Goal: Task Accomplishment & Management: Use online tool/utility

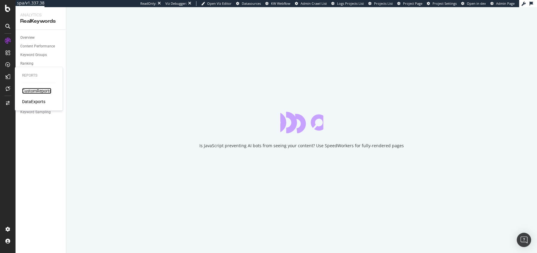
click at [22, 90] on div "CustomReports" at bounding box center [36, 91] width 29 height 6
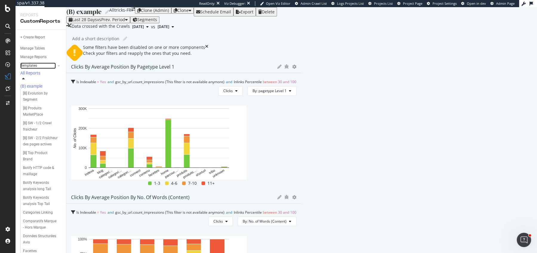
click at [39, 67] on link "Templates" at bounding box center [38, 66] width 36 height 6
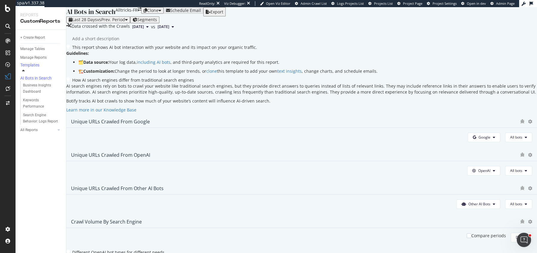
click at [158, 13] on div "Clone" at bounding box center [152, 10] width 11 height 5
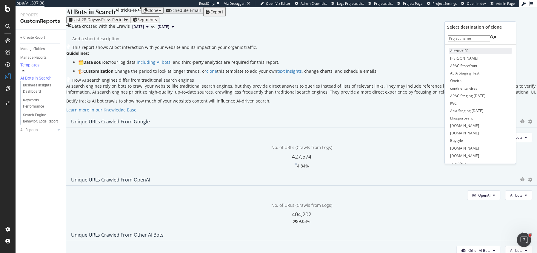
click at [464, 54] on span "Alltricks-FR" at bounding box center [480, 51] width 63 height 6
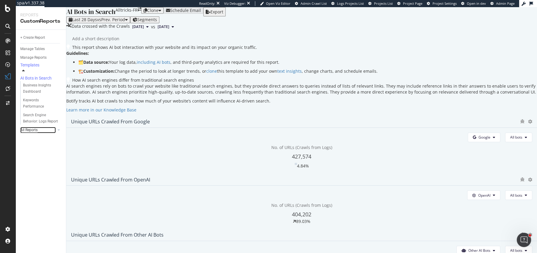
click at [35, 128] on div "All Reports" at bounding box center [28, 130] width 17 height 6
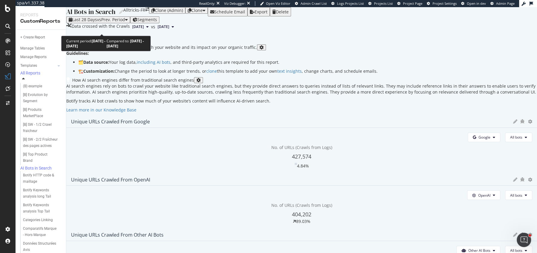
click at [115, 22] on span "vs Prev. Period" at bounding box center [111, 20] width 28 height 6
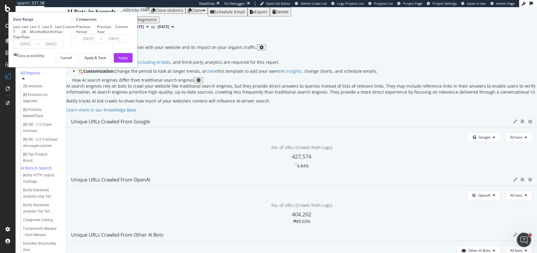
click at [55, 34] on div "Last 6 Months" at bounding box center [48, 29] width 13 height 10
type input "[DATE]"
click at [115, 34] on div "Previous Year" at bounding box center [106, 29] width 19 height 10
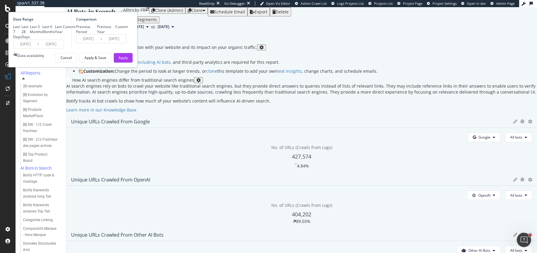
type input "[DATE]"
click at [128, 60] on div "Apply" at bounding box center [122, 57] width 9 height 5
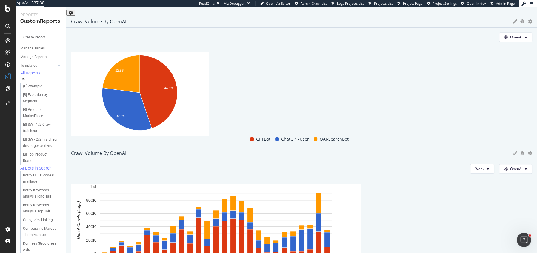
scroll to position [480, 0]
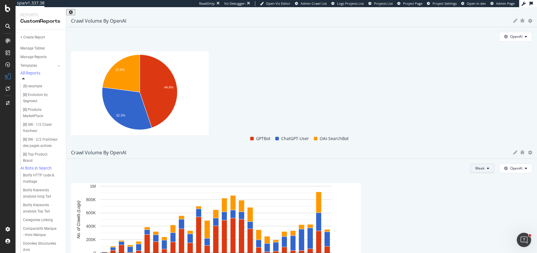
click at [475, 166] on span "Week" at bounding box center [479, 168] width 9 height 5
click at [467, 121] on span "Month" at bounding box center [471, 123] width 11 height 5
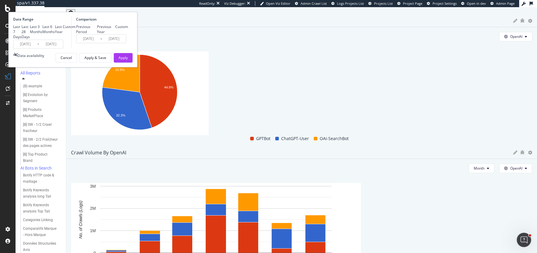
click at [30, 39] on div "Last 28 Days" at bounding box center [25, 31] width 8 height 15
type input "[DATE]"
click at [128, 60] on div "Apply" at bounding box center [122, 57] width 9 height 5
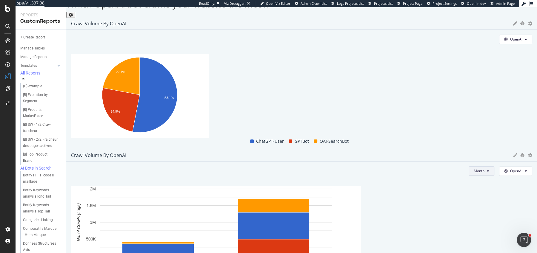
click at [474, 169] on span "Month" at bounding box center [479, 171] width 11 height 5
click at [469, 113] on span "Week" at bounding box center [470, 112] width 12 height 5
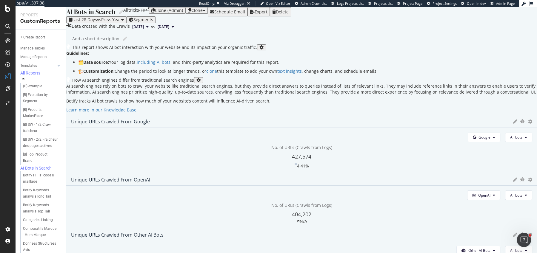
click at [99, 23] on div "Last 28 Days vs Prev. Year Segments" at bounding box center [301, 19] width 471 height 7
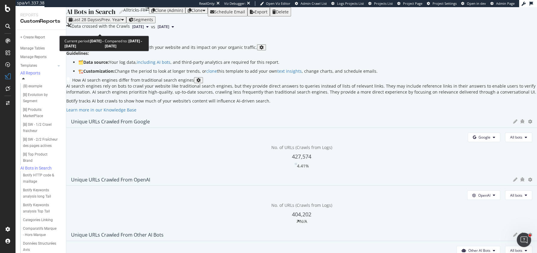
click at [98, 22] on div "Last 28 Days vs Prev. Year" at bounding box center [96, 19] width 55 height 5
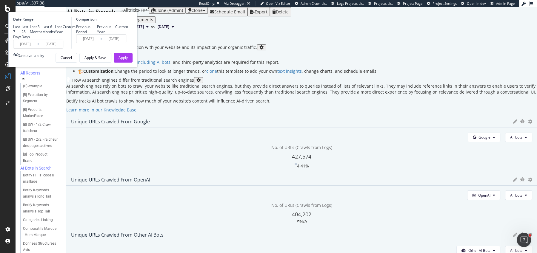
click at [42, 34] on div "Last 3 Months" at bounding box center [36, 29] width 13 height 10
type input "[DATE]"
click at [128, 60] on div "Apply" at bounding box center [122, 57] width 9 height 5
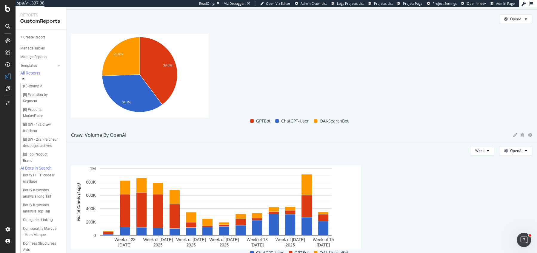
scroll to position [499, 0]
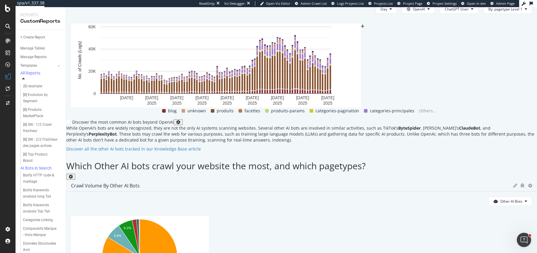
scroll to position [855, 0]
